Goal: Understand process/instructions: Learn how to perform a task or action

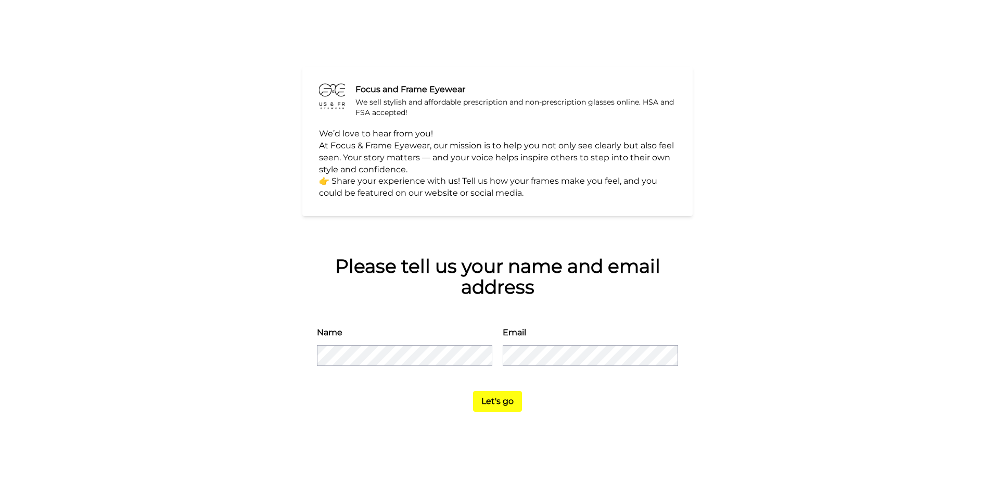
click at [210, 201] on div "Focus and Frame Eyewear We sell stylish and affordable prescription and non-pre…" at bounding box center [497, 240] width 995 height 481
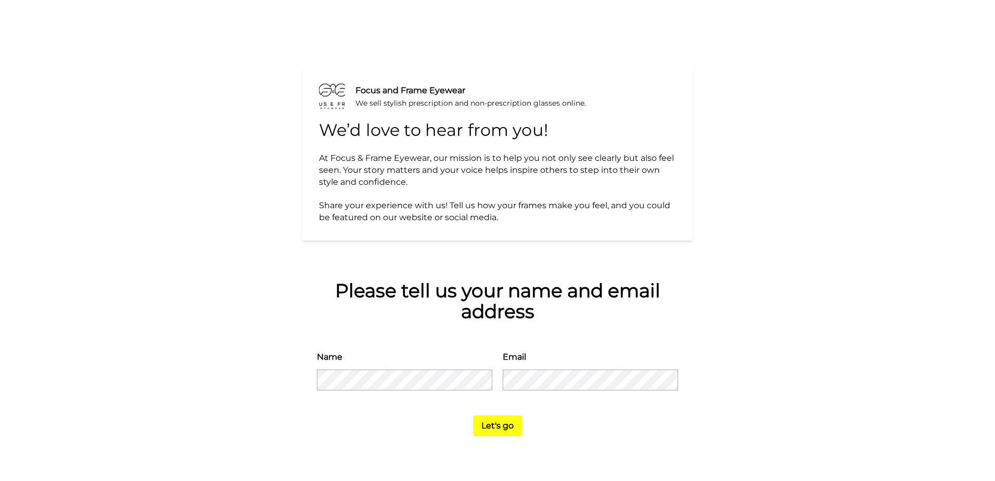
click at [473, 415] on button "Let's go" at bounding box center [497, 425] width 49 height 21
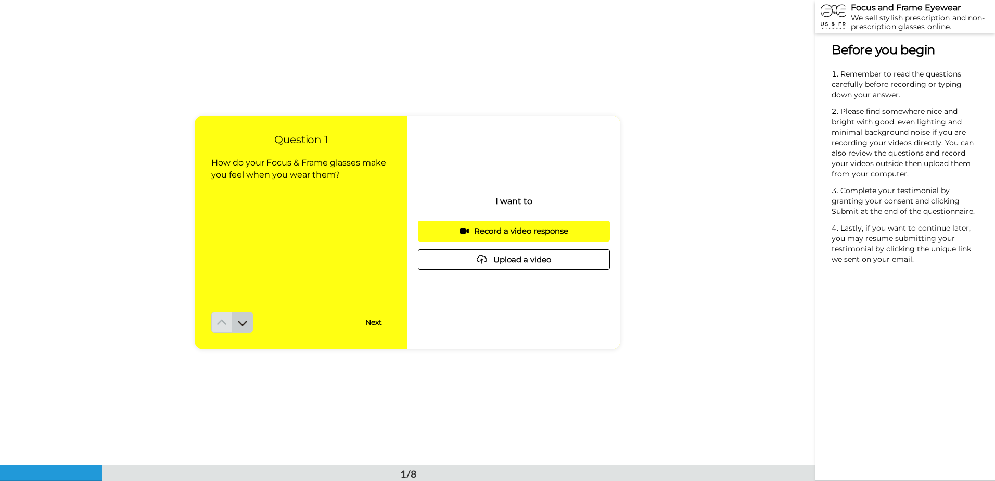
click at [243, 323] on icon at bounding box center [242, 322] width 9 height 5
click at [243, 323] on icon at bounding box center [242, 322] width 10 height 10
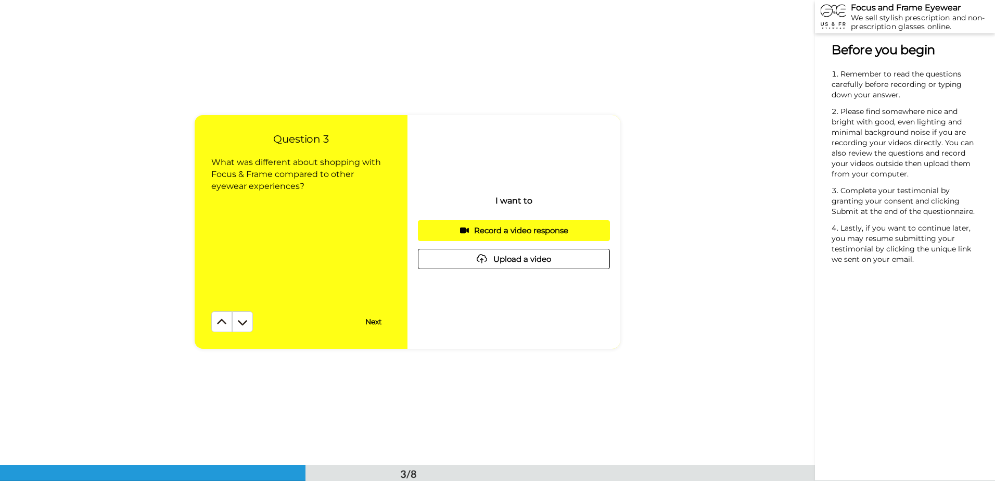
click at [243, 323] on icon at bounding box center [242, 322] width 10 height 10
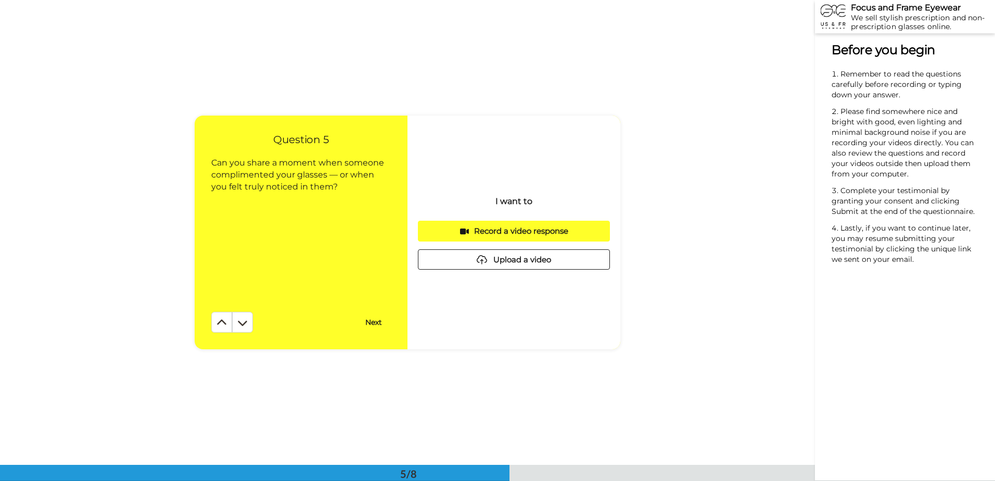
scroll to position [1859, 0]
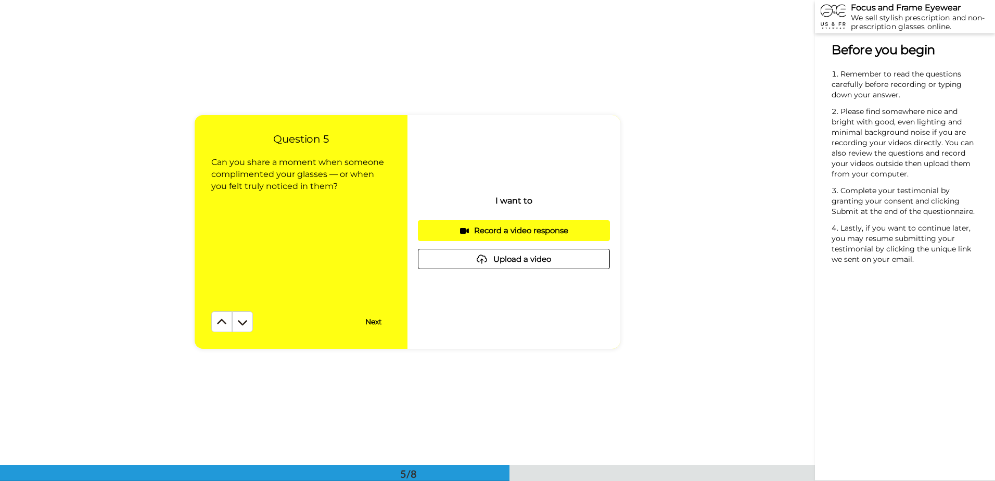
click at [243, 323] on icon at bounding box center [242, 322] width 10 height 10
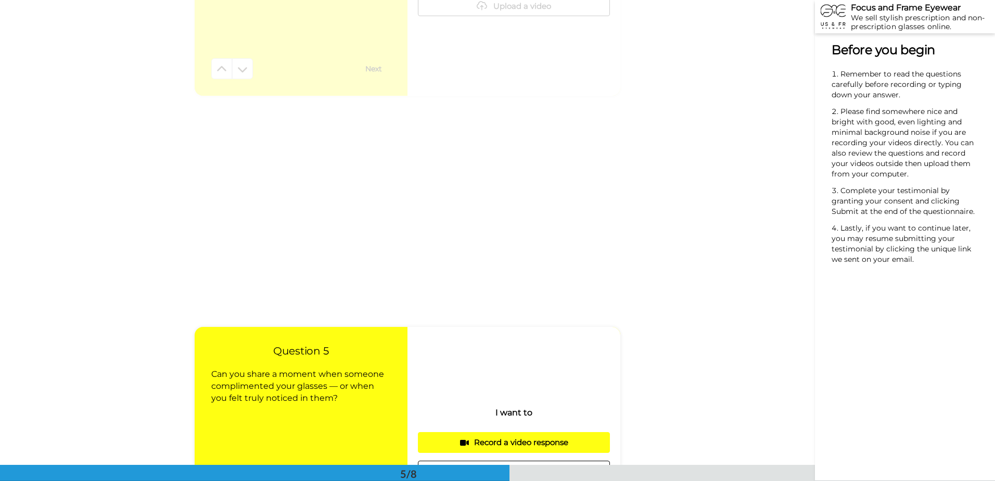
scroll to position [1179, 0]
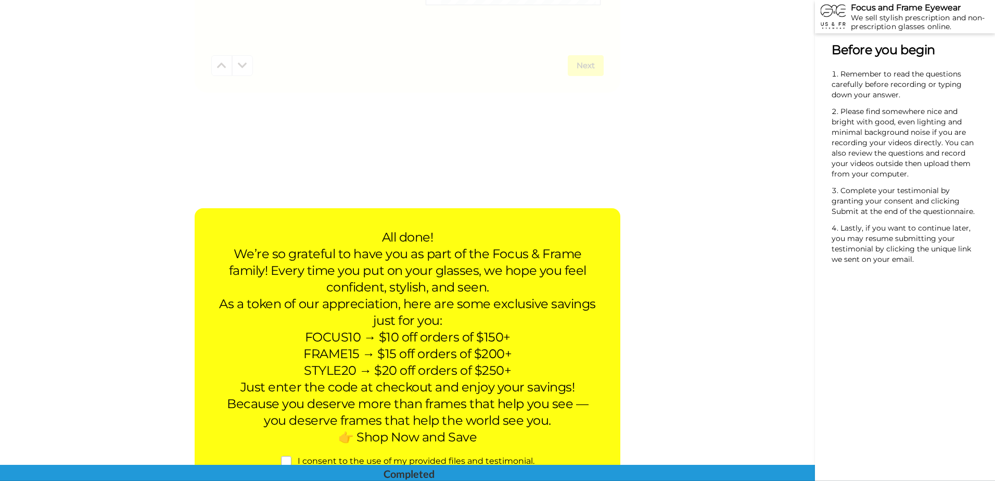
scroll to position [1754, 0]
